Goal: Information Seeking & Learning: Learn about a topic

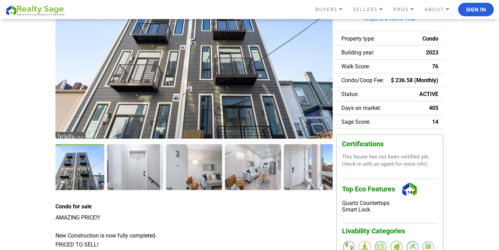
scroll to position [136, 0]
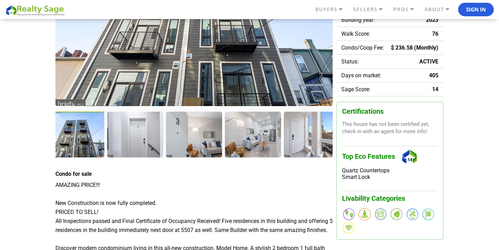
click at [65, 134] on div at bounding box center [76, 134] width 57 height 47
click at [164, 142] on div at bounding box center [194, 134] width 292 height 46
click at [142, 143] on div at bounding box center [135, 134] width 57 height 47
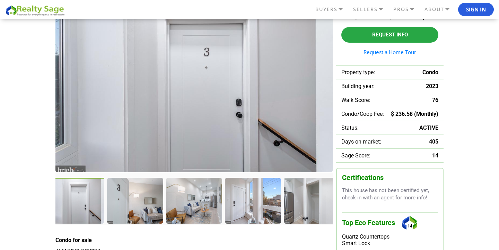
scroll to position [88, 0]
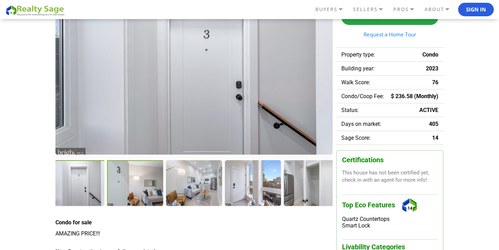
click at [137, 190] on div at bounding box center [135, 183] width 57 height 46
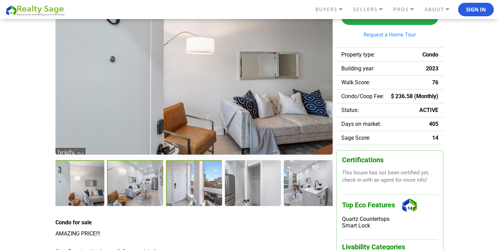
click at [172, 190] on div at bounding box center [194, 183] width 57 height 46
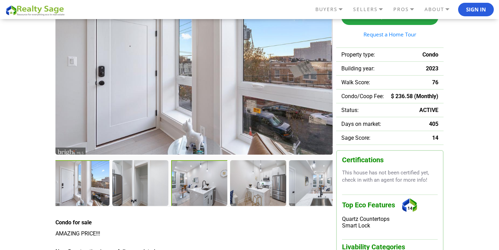
click at [222, 192] on div at bounding box center [199, 183] width 57 height 46
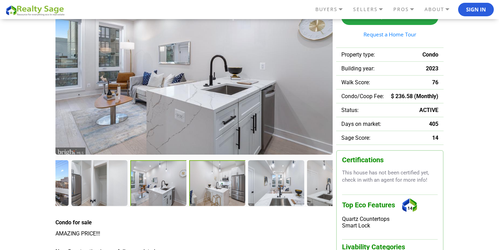
click at [241, 190] on div at bounding box center [217, 183] width 57 height 47
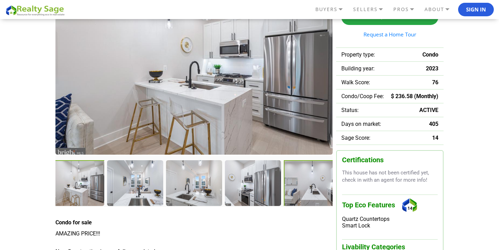
click at [288, 187] on div at bounding box center [312, 183] width 57 height 47
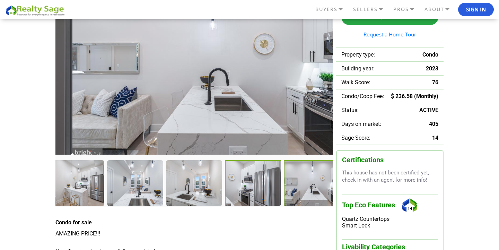
click at [274, 184] on div at bounding box center [253, 183] width 57 height 47
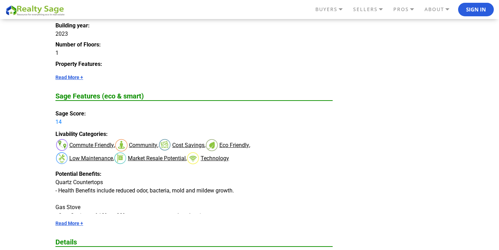
scroll to position [581, 0]
